Goal: Information Seeking & Learning: Find specific page/section

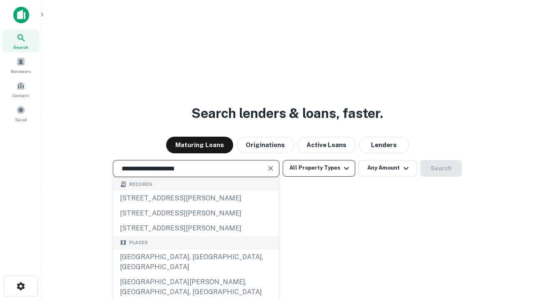
click at [196, 274] on div "[GEOGRAPHIC_DATA], [GEOGRAPHIC_DATA], [GEOGRAPHIC_DATA]" at bounding box center [196, 261] width 166 height 25
click at [319, 168] on button "All Property Types" at bounding box center [319, 168] width 72 height 17
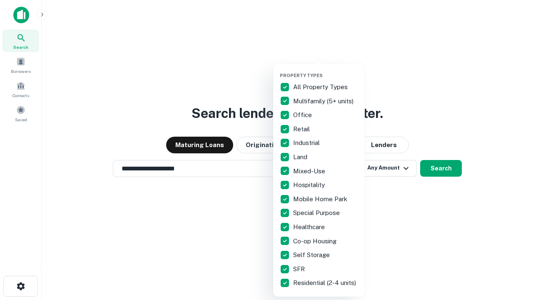
type input "**********"
click at [326, 70] on button "button" at bounding box center [326, 70] width 92 height 0
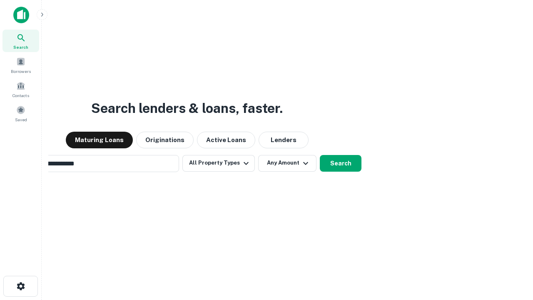
scroll to position [13, 0]
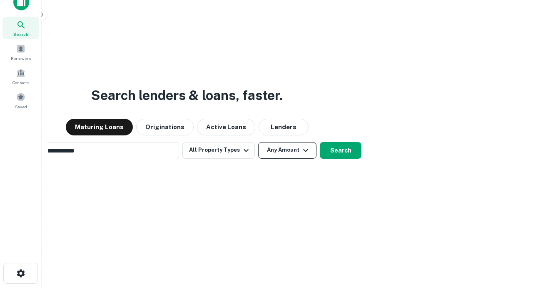
click at [258, 142] on button "Any Amount" at bounding box center [287, 150] width 58 height 17
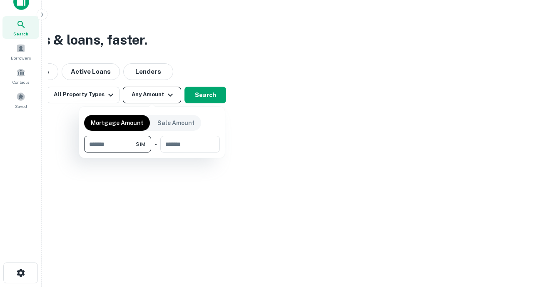
type input "*******"
click at [152, 152] on button "button" at bounding box center [152, 152] width 136 height 0
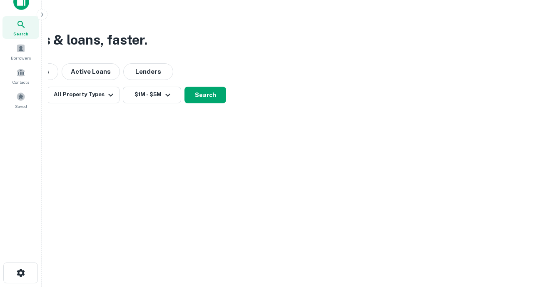
scroll to position [5, 154]
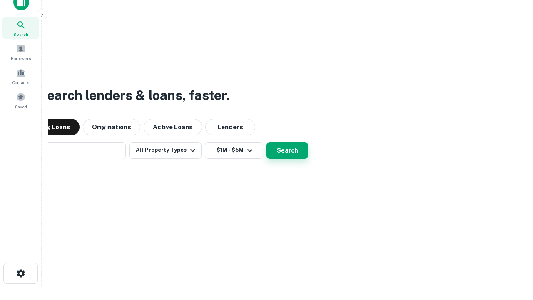
click at [266, 142] on button "Search" at bounding box center [287, 150] width 42 height 17
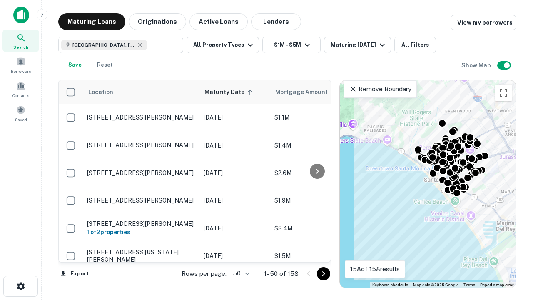
click at [240, 273] on body "Search Borrowers Contacts Saved Maturing Loans Originations Active Loans Lender…" at bounding box center [266, 150] width 533 height 300
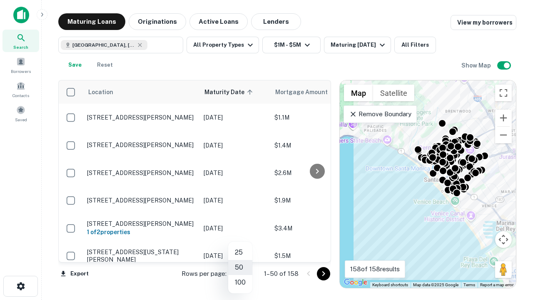
click at [240, 252] on li "25" at bounding box center [240, 252] width 24 height 15
